Goal: Task Accomplishment & Management: Manage account settings

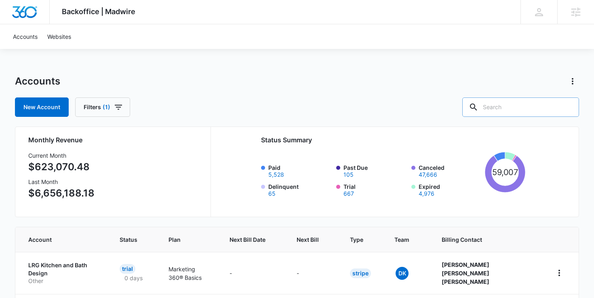
click at [504, 108] on input "text" at bounding box center [520, 106] width 117 height 19
click at [513, 103] on input "text" at bounding box center [520, 106] width 117 height 19
type input "drain doctor"
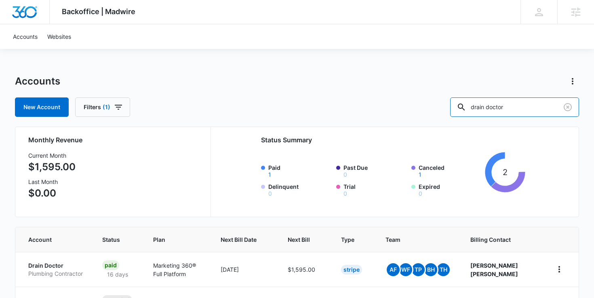
scroll to position [70, 0]
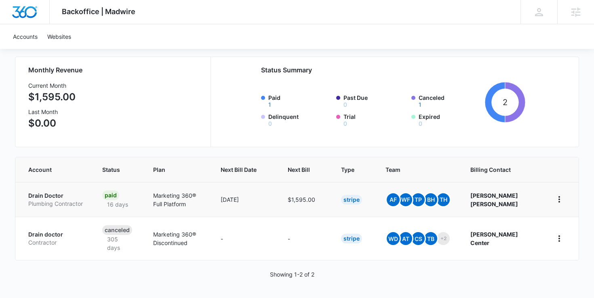
click at [48, 190] on td "Drain Doctor Plumbing Contractor" at bounding box center [53, 199] width 77 height 35
click at [48, 193] on p "Drain Doctor" at bounding box center [55, 195] width 55 height 8
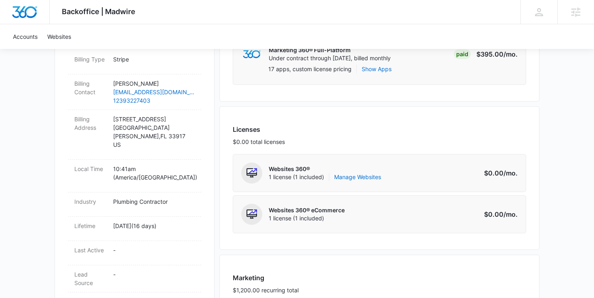
scroll to position [267, 0]
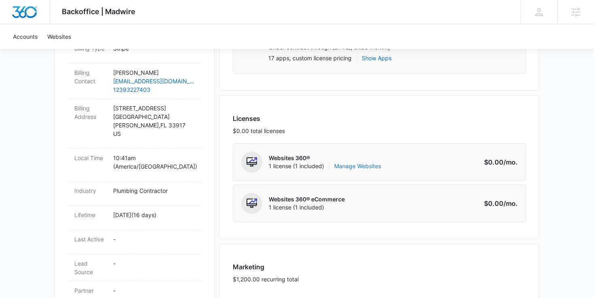
click at [342, 165] on link "Manage Websites" at bounding box center [357, 166] width 47 height 8
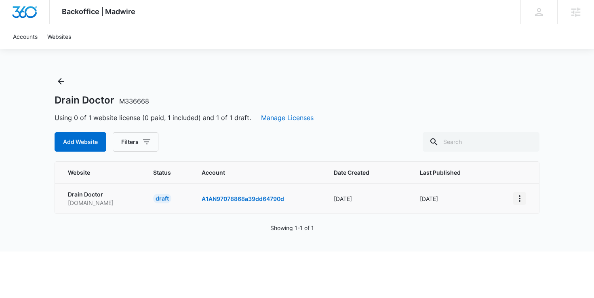
click at [521, 199] on icon "View More" at bounding box center [519, 198] width 10 height 10
click at [540, 254] on div "Activate Draft" at bounding box center [547, 257] width 48 height 6
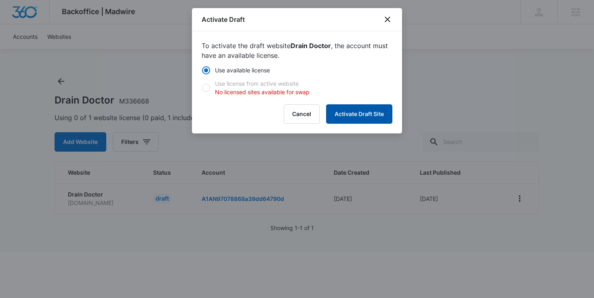
click at [345, 107] on button "Activate Draft Site" at bounding box center [359, 113] width 66 height 19
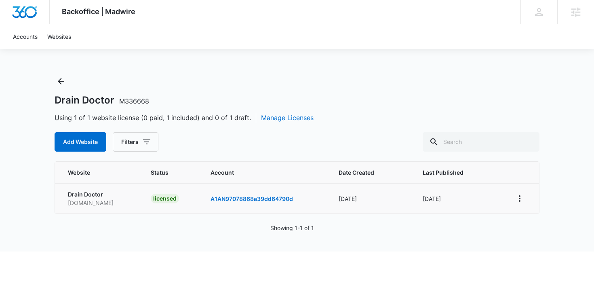
click at [232, 227] on div "Showing 1-1 of 1" at bounding box center [297, 227] width 485 height 8
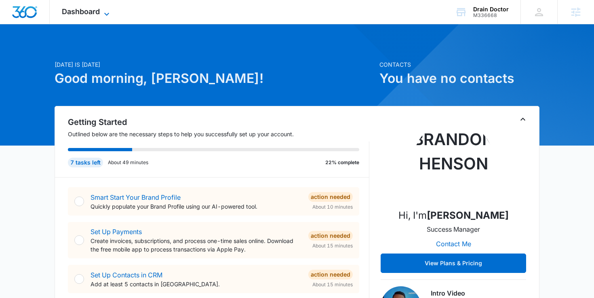
click at [99, 10] on span "Dashboard" at bounding box center [81, 11] width 38 height 8
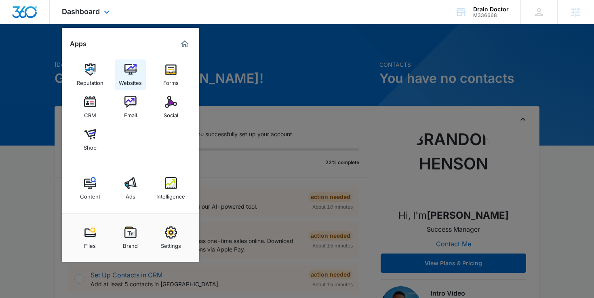
click at [137, 78] on div "Websites" at bounding box center [130, 81] width 23 height 10
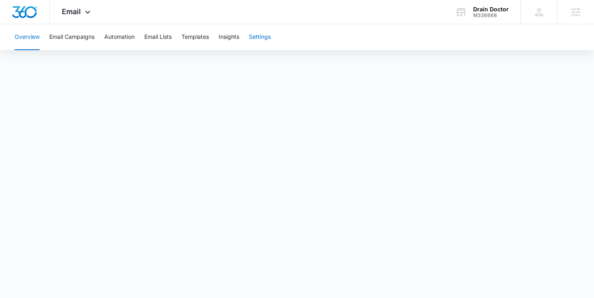
click at [265, 37] on button "Settings" at bounding box center [260, 37] width 22 height 26
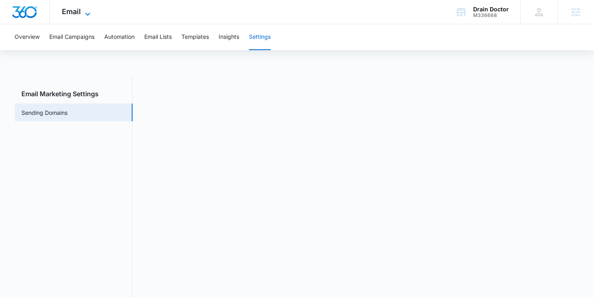
click at [70, 11] on span "Email" at bounding box center [71, 11] width 19 height 8
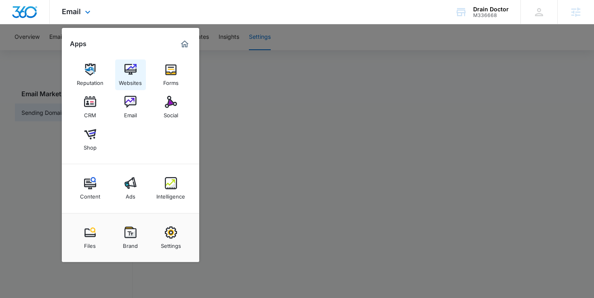
click at [135, 71] on img at bounding box center [130, 69] width 12 height 12
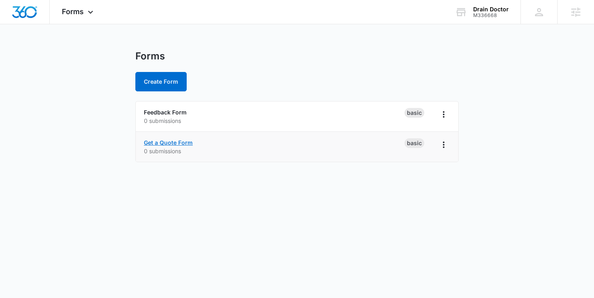
click at [169, 143] on link "Get a Quote Form" at bounding box center [168, 142] width 49 height 7
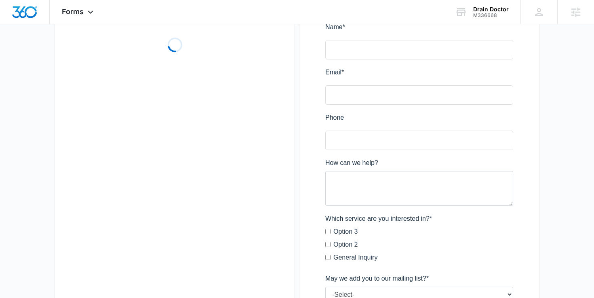
scroll to position [127, 0]
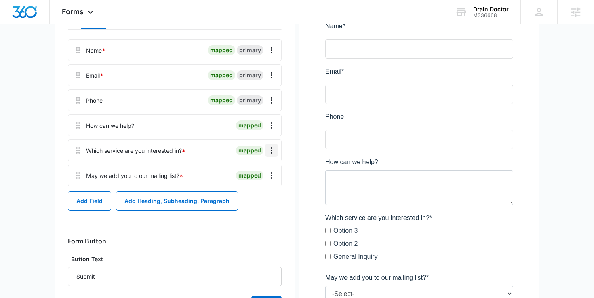
click at [267, 149] on icon "Overflow Menu" at bounding box center [271, 150] width 10 height 10
click at [255, 187] on div "Delete" at bounding box center [249, 185] width 17 height 6
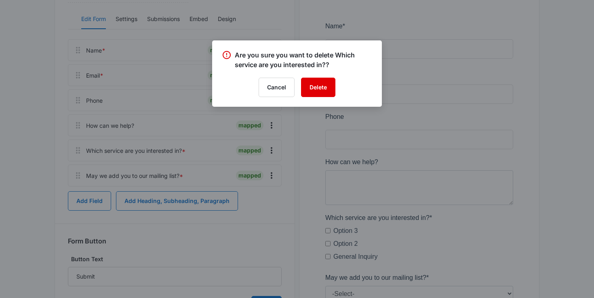
click at [319, 88] on button "Delete" at bounding box center [318, 87] width 34 height 19
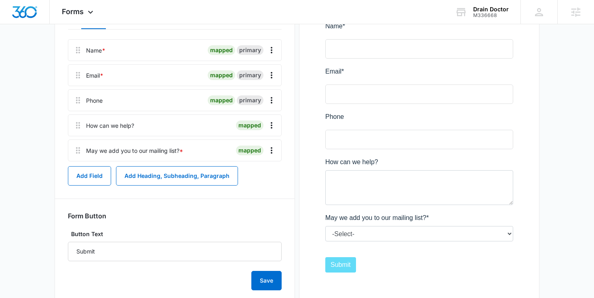
scroll to position [37, 0]
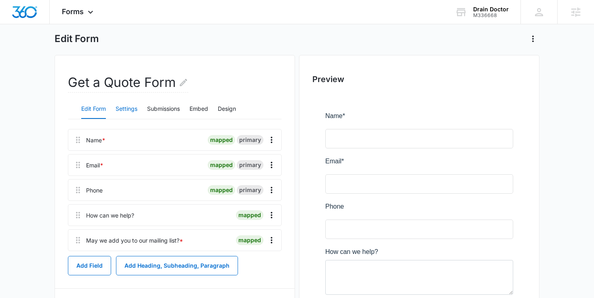
click at [133, 103] on button "Settings" at bounding box center [126, 108] width 22 height 19
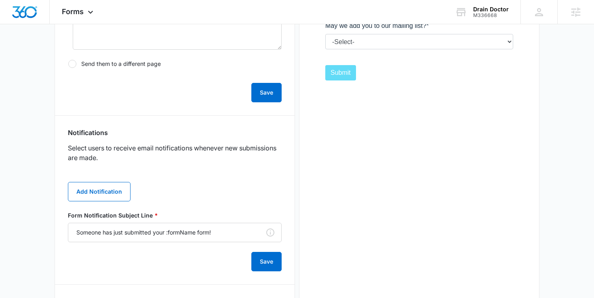
scroll to position [329, 0]
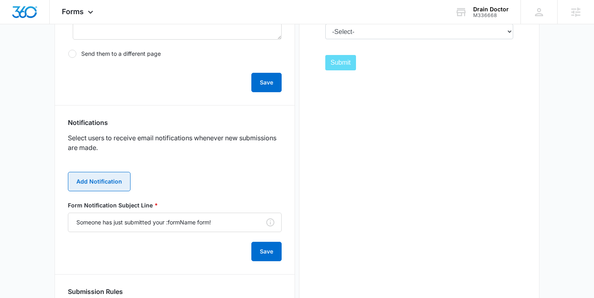
click at [103, 187] on button "Add Notification" at bounding box center [99, 181] width 63 height 19
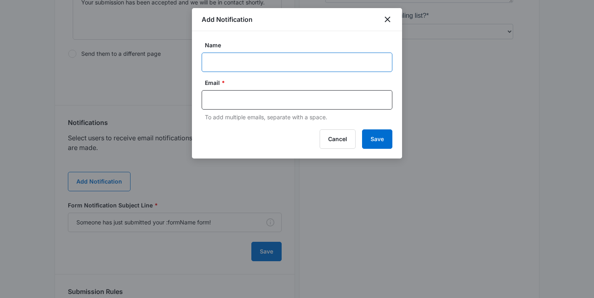
click at [237, 70] on input "Name" at bounding box center [296, 61] width 191 height 19
type input "Client Notification"
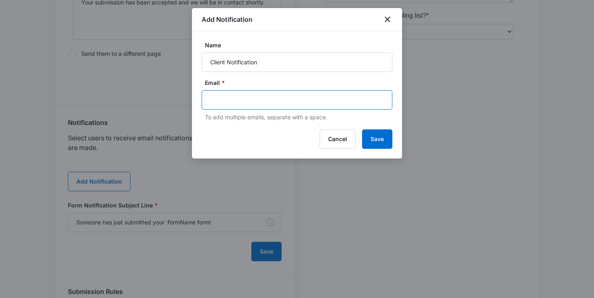
click at [248, 102] on input "text" at bounding box center [297, 100] width 175 height 12
type input "caliduran417@gmail.com"
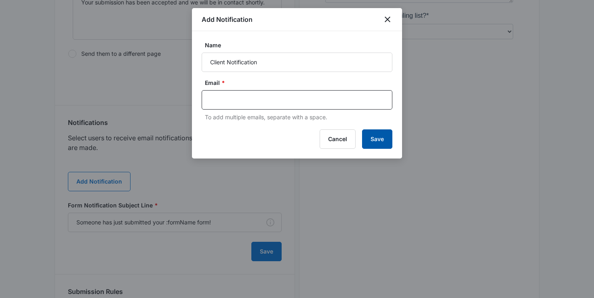
click at [386, 142] on button "Save" at bounding box center [377, 138] width 30 height 19
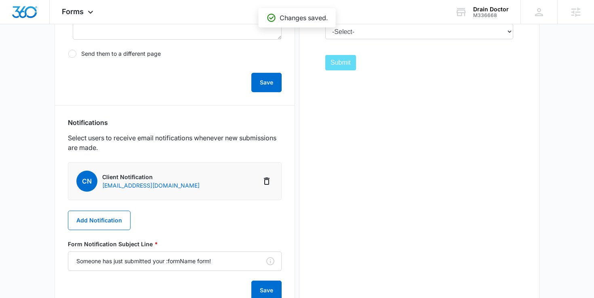
click at [88, 181] on span "CN" at bounding box center [86, 180] width 21 height 21
click at [91, 224] on button "Add Notification" at bounding box center [99, 219] width 63 height 19
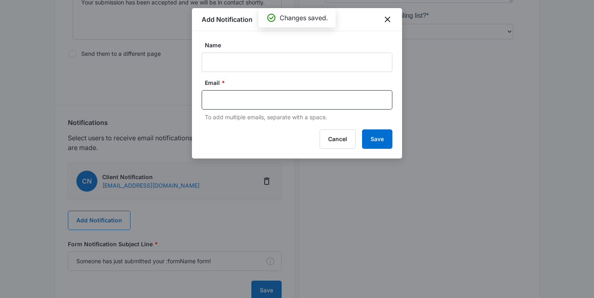
click at [206, 48] on label "Name" at bounding box center [300, 45] width 191 height 8
click at [206, 52] on input "Name" at bounding box center [296, 61] width 191 height 19
click at [208, 59] on input "Name" at bounding box center [296, 61] width 191 height 19
type input "Client Notification"
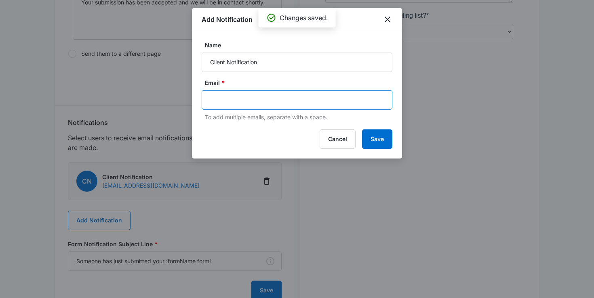
click at [248, 95] on input "text" at bounding box center [297, 100] width 175 height 12
type input "jasonkoons"
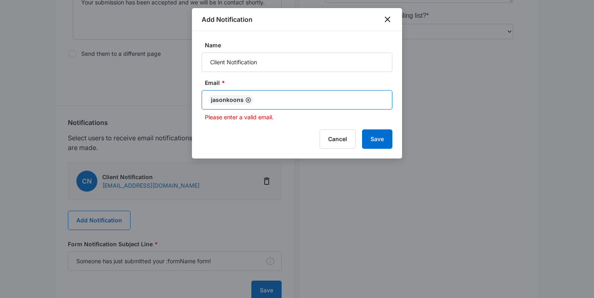
click at [246, 99] on icon "Remove" at bounding box center [248, 100] width 6 height 6
click at [246, 99] on input "text" at bounding box center [297, 100] width 175 height 12
type input "jasonkoons013@gmail.com"
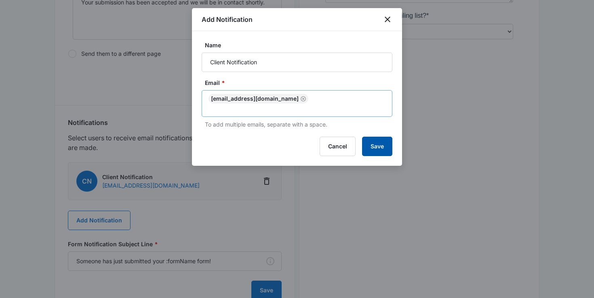
click at [365, 137] on button "Save" at bounding box center [377, 145] width 30 height 19
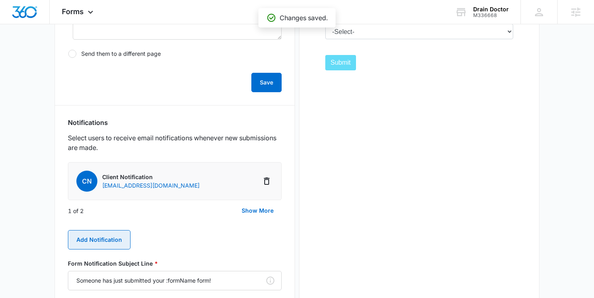
click at [110, 233] on button "Add Notification" at bounding box center [99, 239] width 63 height 19
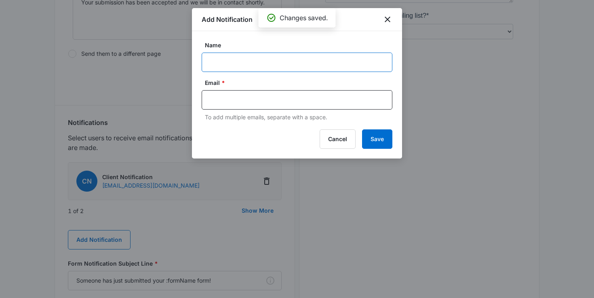
click at [230, 67] on input "Name" at bounding box center [296, 61] width 191 height 19
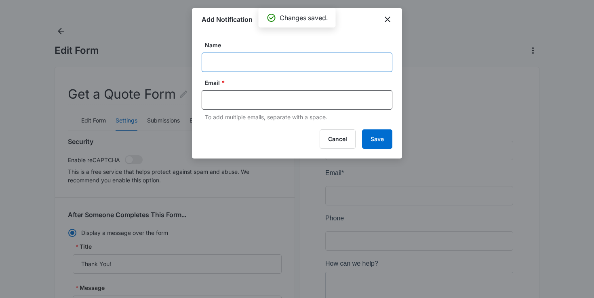
scroll to position [0, 0]
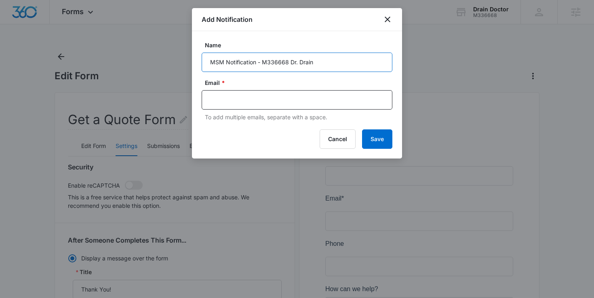
type input "MSM Notification - M336668 Dr. Drain"
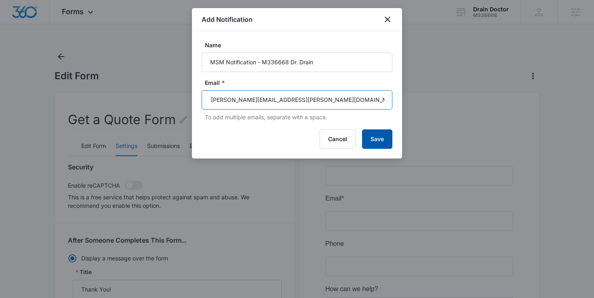
type input "[PERSON_NAME][EMAIL_ADDRESS][PERSON_NAME][DOMAIN_NAME]"
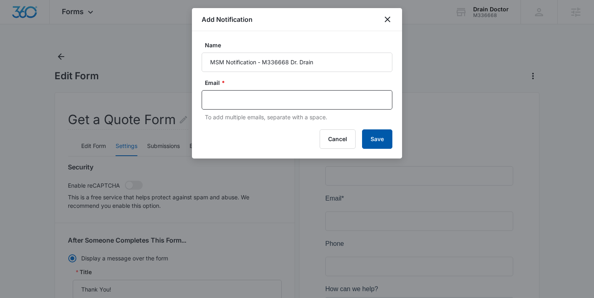
click at [378, 142] on button "Save" at bounding box center [377, 138] width 30 height 19
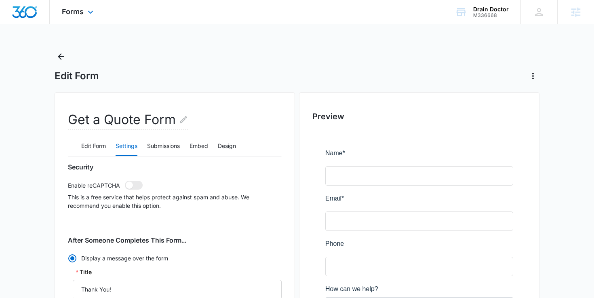
click at [74, 23] on div "Forms Apps Reputation Websites Forms CRM Email Social Shop Content Ads Intellig…" at bounding box center [79, 12] width 58 height 24
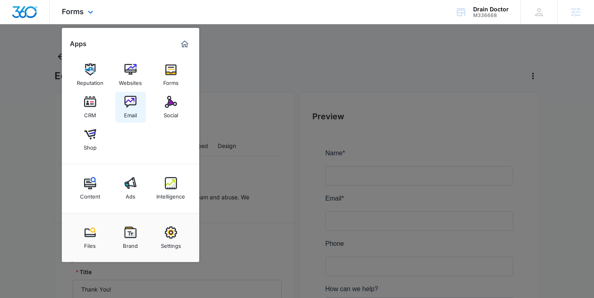
click at [130, 112] on div "Email" at bounding box center [130, 113] width 13 height 10
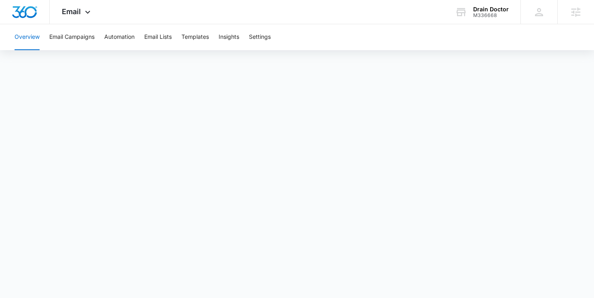
click at [211, 40] on div "Overview Email Campaigns Automation Email Lists Templates Insights Settings" at bounding box center [297, 37] width 574 height 26
click at [191, 41] on button "Templates" at bounding box center [194, 37] width 27 height 26
click at [79, 12] on span "Email" at bounding box center [71, 11] width 19 height 8
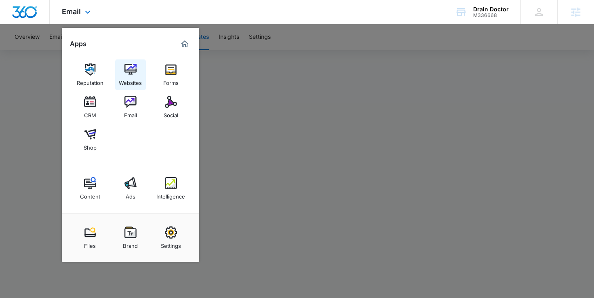
click at [123, 72] on link "Websites" at bounding box center [130, 74] width 31 height 31
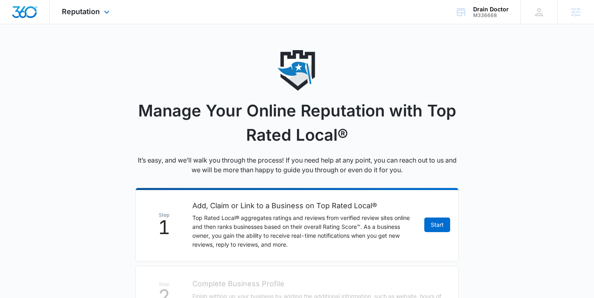
click at [36, 12] on img "Dashboard" at bounding box center [25, 12] width 26 height 12
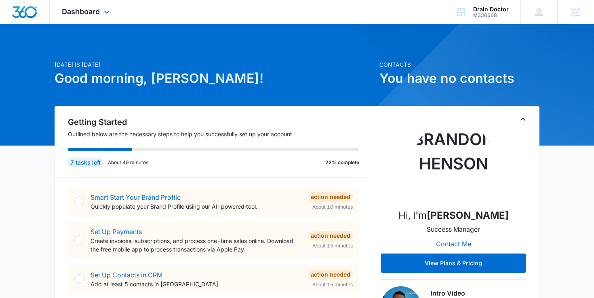
click at [100, 14] on div "Dashboard Apps Reputation Websites Forms CRM Email Social Shop Content Ads Inte…" at bounding box center [87, 12] width 74 height 24
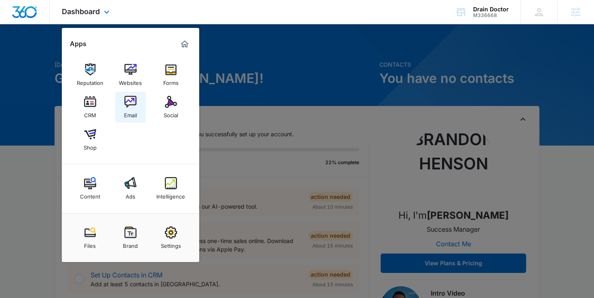
click at [138, 105] on link "Email" at bounding box center [130, 107] width 31 height 31
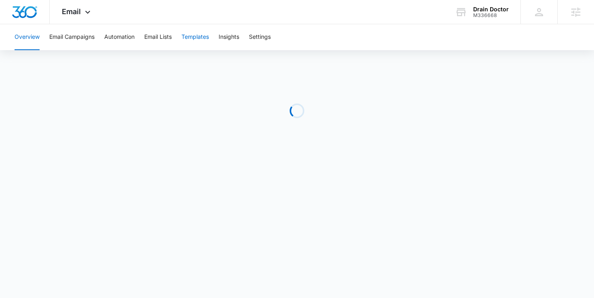
click at [201, 46] on button "Templates" at bounding box center [194, 37] width 27 height 26
click at [69, 19] on div "Email Apps Reputation Websites Forms CRM Email Social Shop Content Ads Intellig…" at bounding box center [77, 12] width 55 height 24
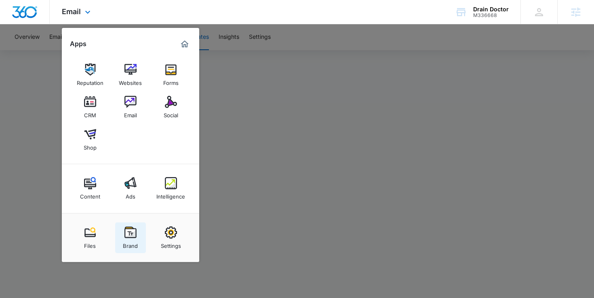
click at [134, 245] on div "Brand" at bounding box center [130, 243] width 15 height 10
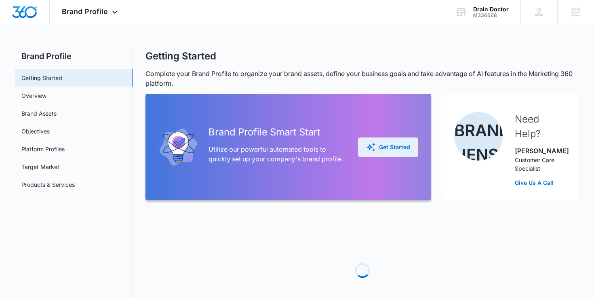
click at [383, 156] on button "Get Started" at bounding box center [388, 146] width 60 height 19
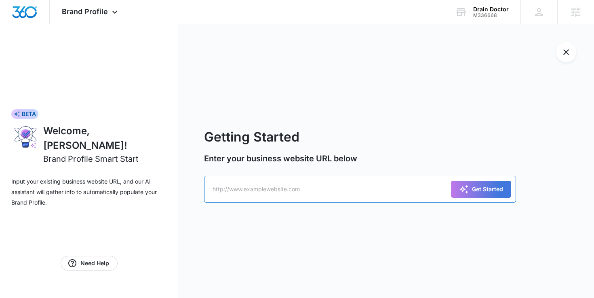
click at [300, 189] on input "text" at bounding box center [360, 189] width 312 height 27
type input "drdrainllc.com"
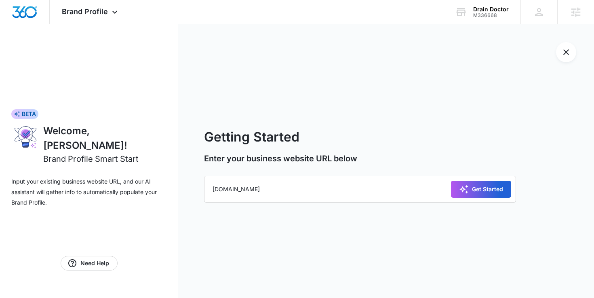
click at [486, 187] on div "Get Started" at bounding box center [481, 189] width 44 height 10
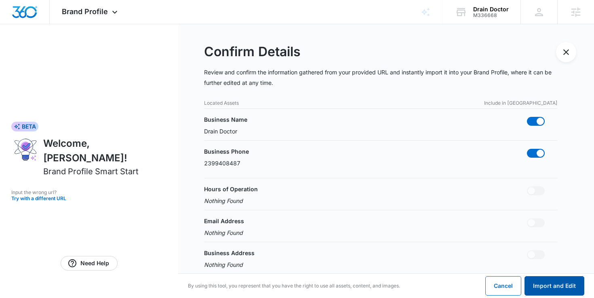
click at [551, 283] on button "Import and Edit" at bounding box center [554, 285] width 60 height 19
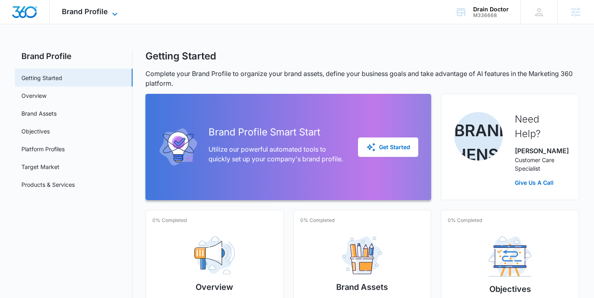
click at [83, 14] on span "Brand Profile" at bounding box center [85, 11] width 46 height 8
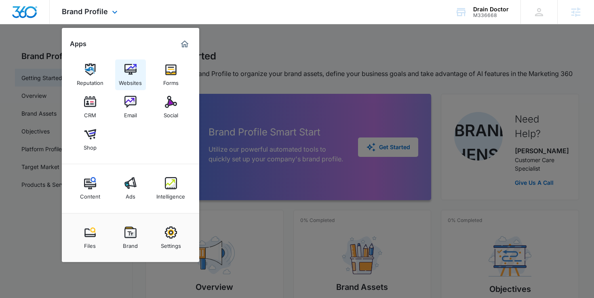
click at [122, 68] on link "Websites" at bounding box center [130, 74] width 31 height 31
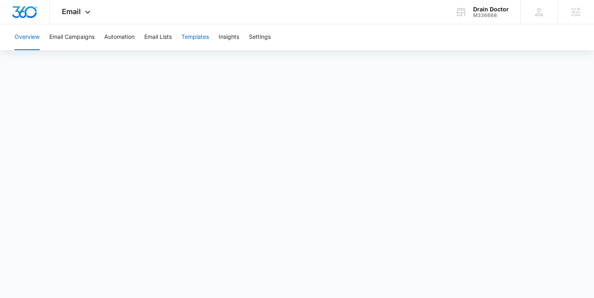
click at [190, 35] on button "Templates" at bounding box center [194, 37] width 27 height 26
click at [122, 41] on button "Automation" at bounding box center [119, 37] width 30 height 26
click at [203, 42] on button "Templates" at bounding box center [194, 37] width 27 height 26
click at [124, 38] on button "Automation" at bounding box center [119, 37] width 30 height 26
click at [78, 18] on div "Email Apps Reputation Websites Forms CRM Email Social Shop Content Ads Intellig…" at bounding box center [77, 12] width 55 height 24
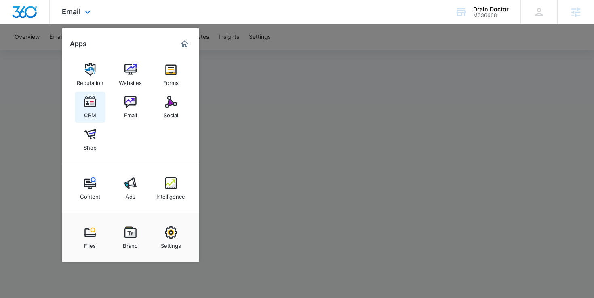
click at [94, 106] on img at bounding box center [90, 102] width 12 height 12
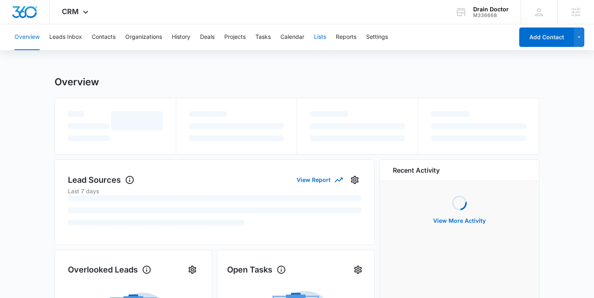
click at [320, 39] on button "Lists" at bounding box center [320, 37] width 12 height 26
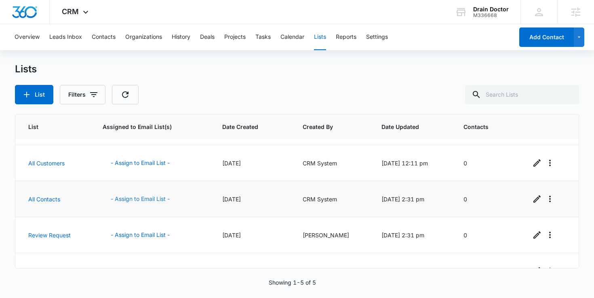
scroll to position [51, 0]
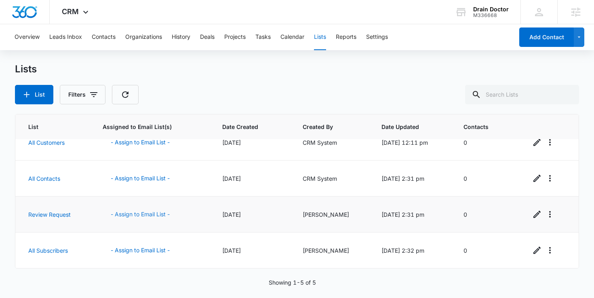
click at [136, 212] on button "- Assign to Email List -" at bounding box center [140, 213] width 75 height 19
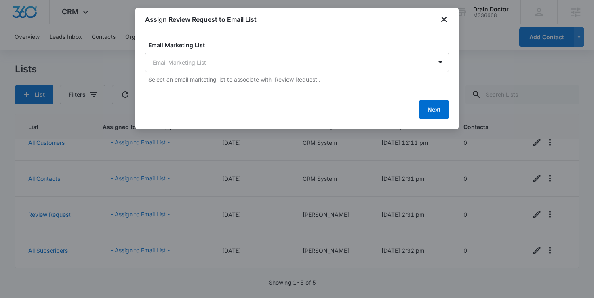
click at [257, 77] on p "Select an email marketing list to associate with 'Review Request'." at bounding box center [298, 79] width 300 height 8
click at [254, 71] on body "CRM Apps Reputation Websites Forms CRM Email Social Shop Content Ads Intelligen…" at bounding box center [297, 149] width 594 height 298
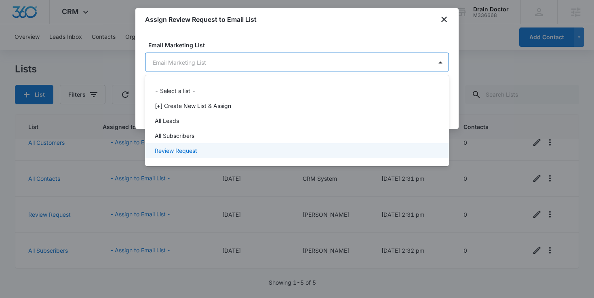
click at [248, 148] on div "Review Request" at bounding box center [296, 150] width 283 height 8
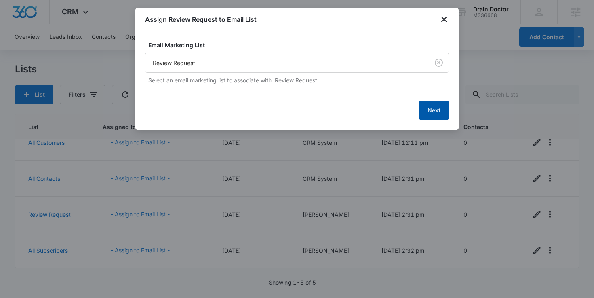
click at [426, 109] on button "Next" at bounding box center [434, 110] width 30 height 19
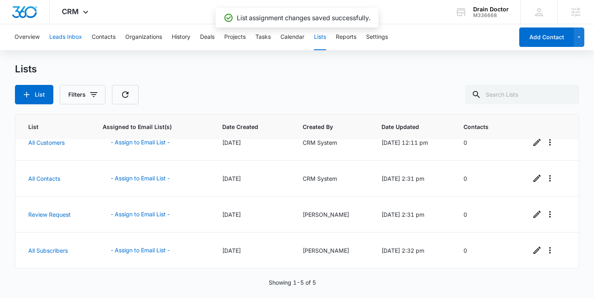
click at [81, 42] on button "Leads Inbox" at bounding box center [65, 37] width 33 height 26
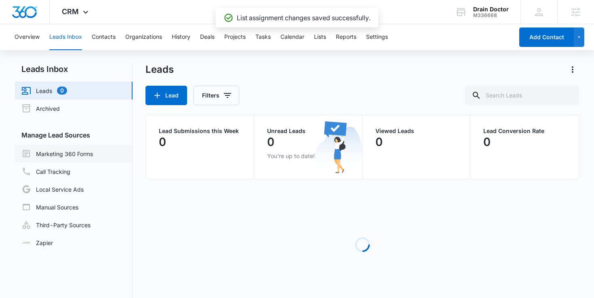
click at [78, 157] on link "Marketing 360 Forms" at bounding box center [56, 154] width 71 height 10
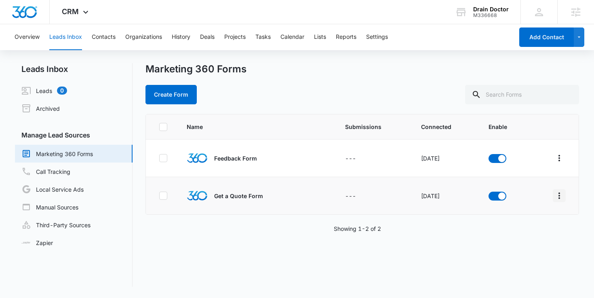
click at [559, 193] on icon "Overflow Menu" at bounding box center [559, 196] width 10 height 10
click at [518, 237] on button "Field Mapping" at bounding box center [528, 242] width 75 height 12
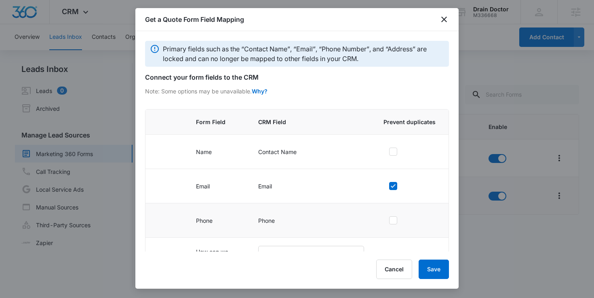
scroll to position [65, 0]
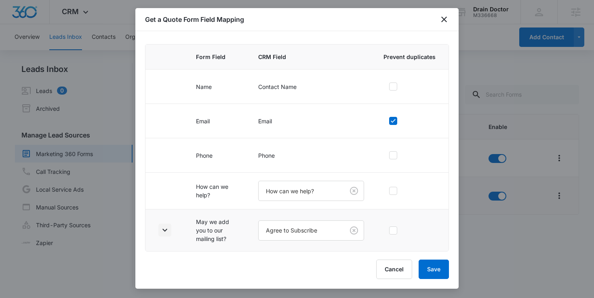
click at [164, 229] on icon "button" at bounding box center [165, 230] width 10 height 10
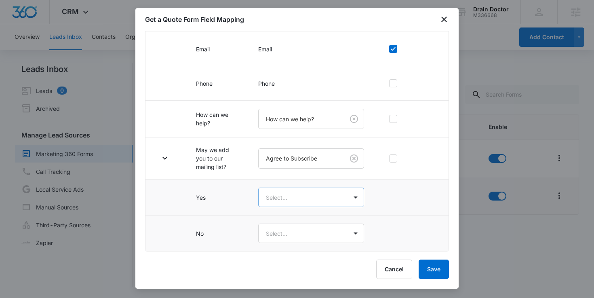
click at [277, 198] on body "CRM Apps Reputation Websites Forms CRM Email Social Shop Content Ads Intelligen…" at bounding box center [297, 149] width 594 height 298
click at [274, 222] on p "Yes" at bounding box center [273, 225] width 10 height 8
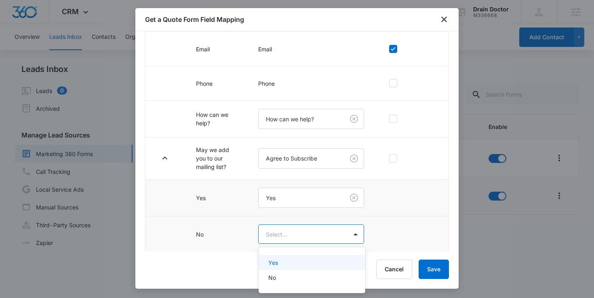
click at [273, 237] on body "CRM Apps Reputation Websites Forms CRM Email Social Shop Content Ads Intelligen…" at bounding box center [297, 149] width 594 height 298
click at [276, 273] on div "No" at bounding box center [311, 277] width 86 height 8
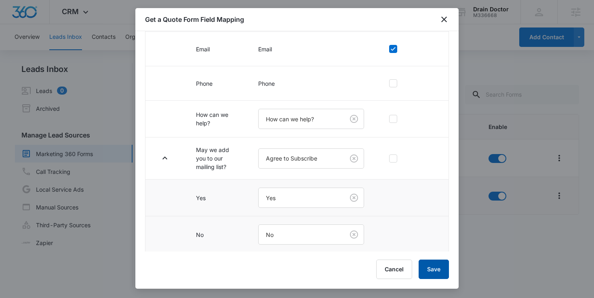
click at [429, 274] on button "Save" at bounding box center [433, 268] width 30 height 19
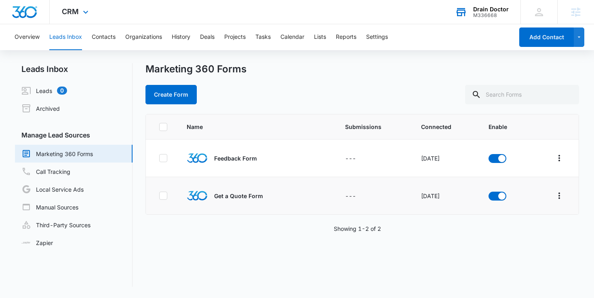
click at [469, 11] on div "Drain Doctor M336668 Your Accounts View All" at bounding box center [482, 12] width 78 height 24
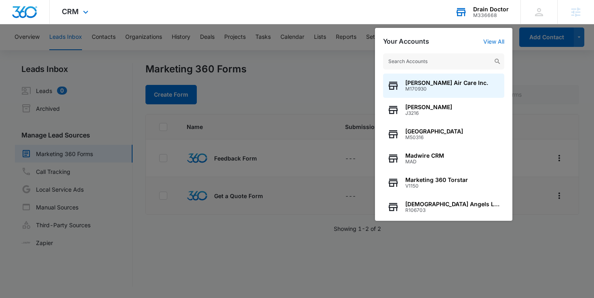
click at [411, 60] on input "text" at bounding box center [443, 61] width 121 height 16
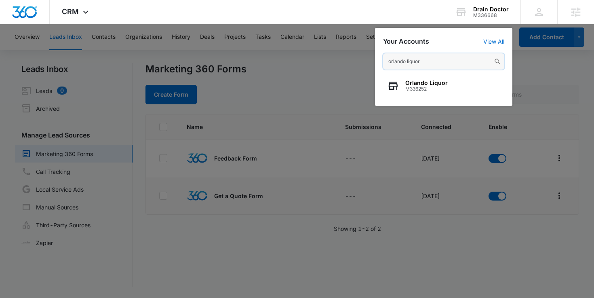
type input "orlando liquor"
click at [409, 86] on span "Orlando Liquor" at bounding box center [426, 83] width 42 height 6
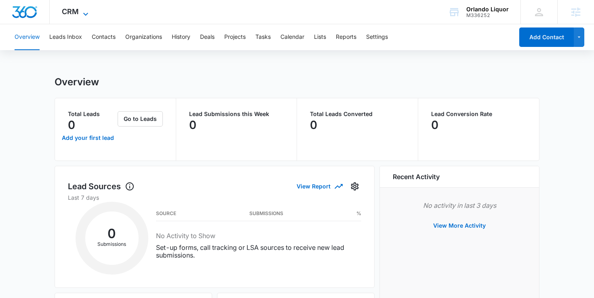
click at [69, 10] on span "CRM" at bounding box center [70, 11] width 17 height 8
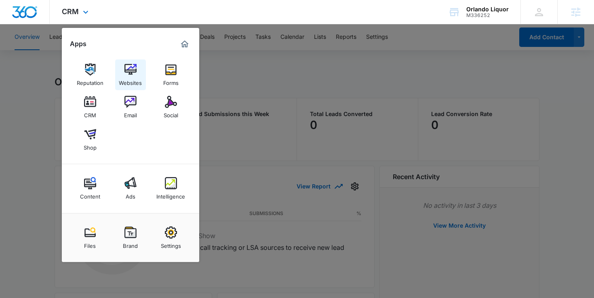
click at [123, 62] on link "Websites" at bounding box center [130, 74] width 31 height 31
